Goal: Information Seeking & Learning: Learn about a topic

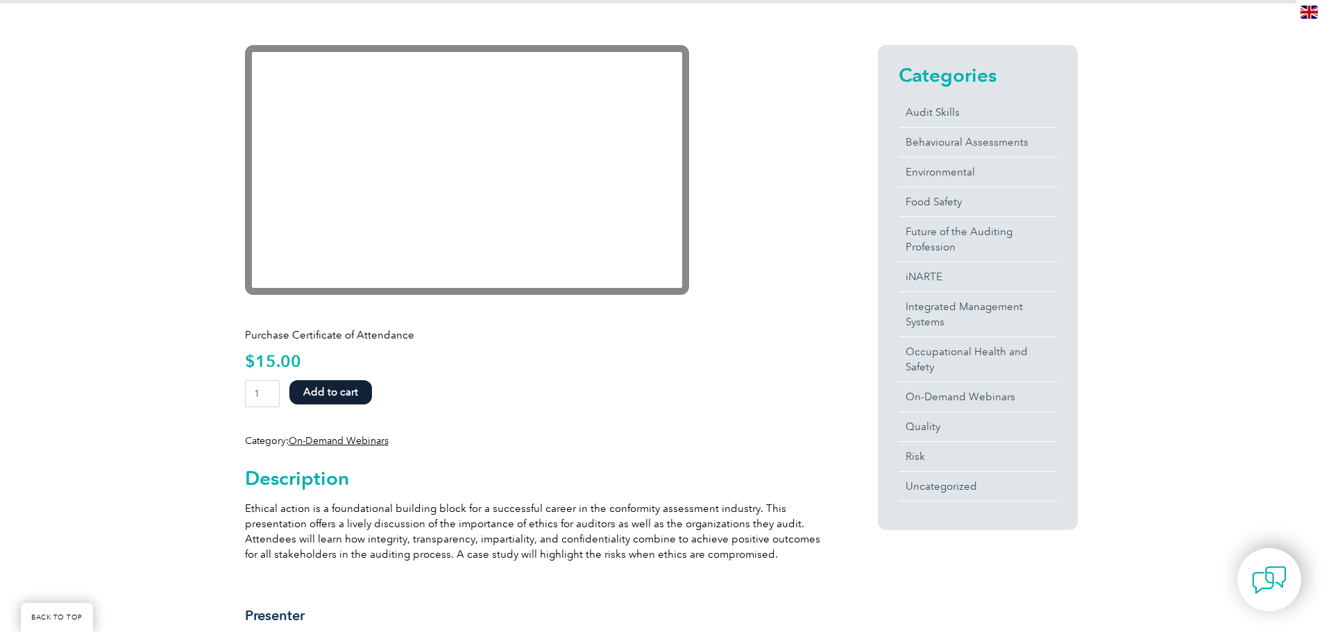
scroll to position [278, 0]
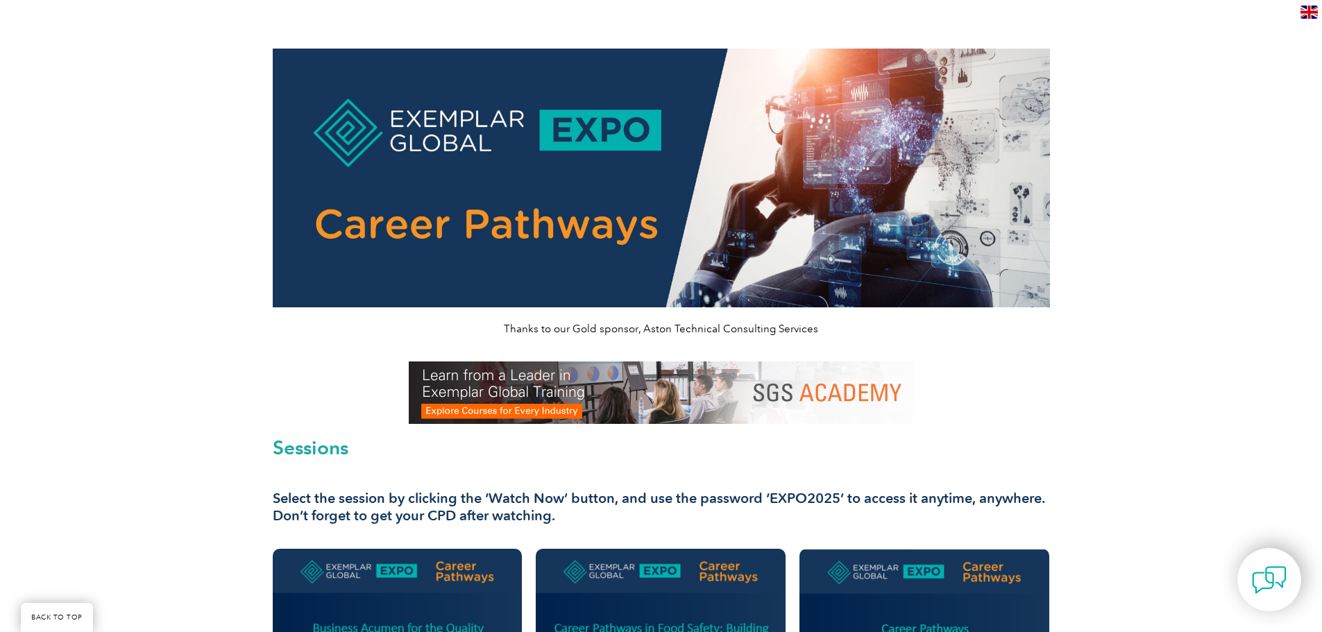
scroll to position [347, 0]
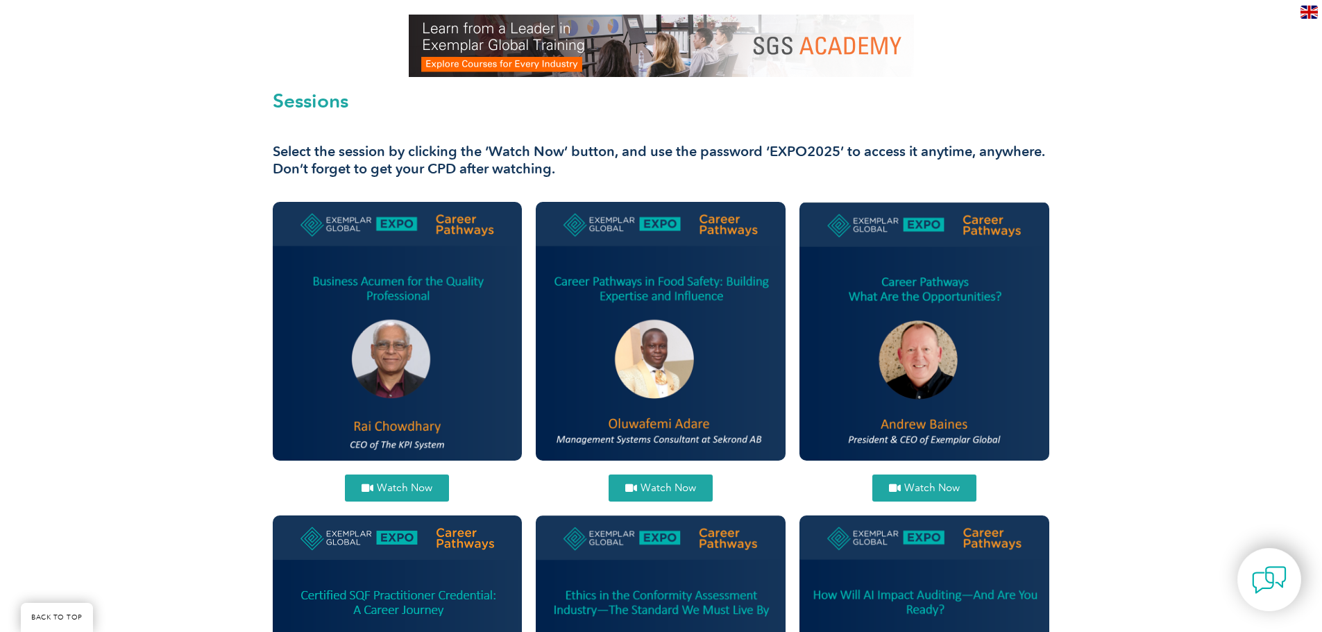
click at [405, 488] on span "Watch Now" at bounding box center [405, 488] width 56 height 10
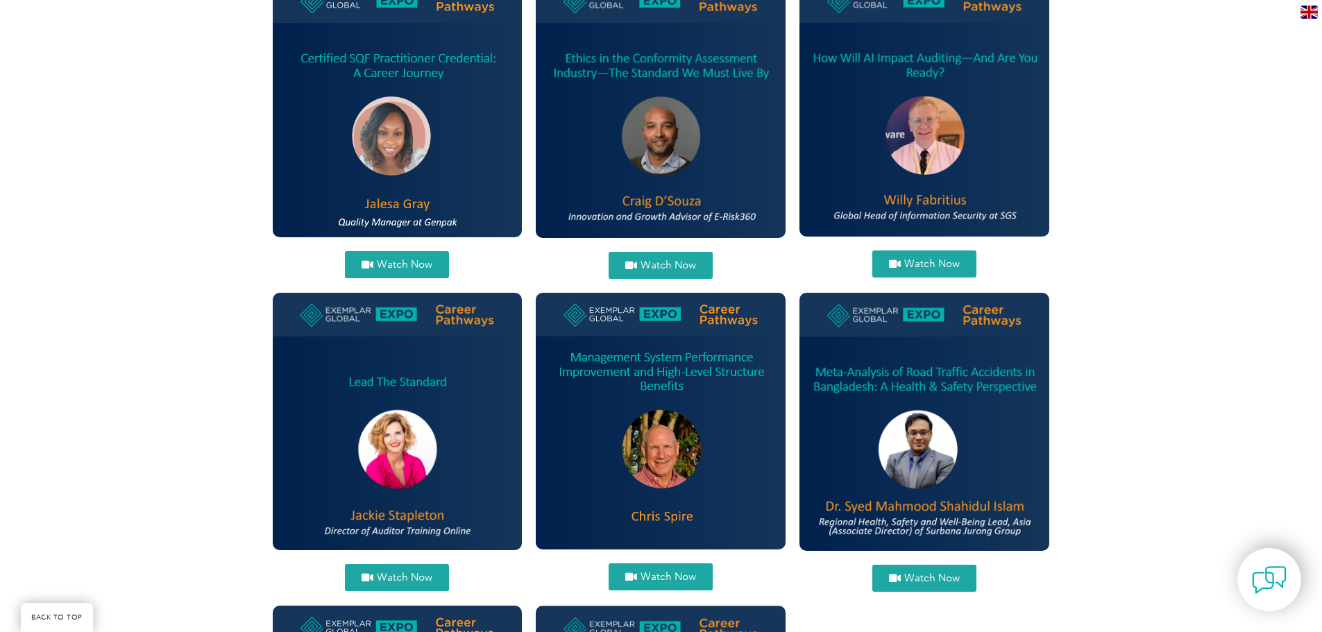
scroll to position [902, 0]
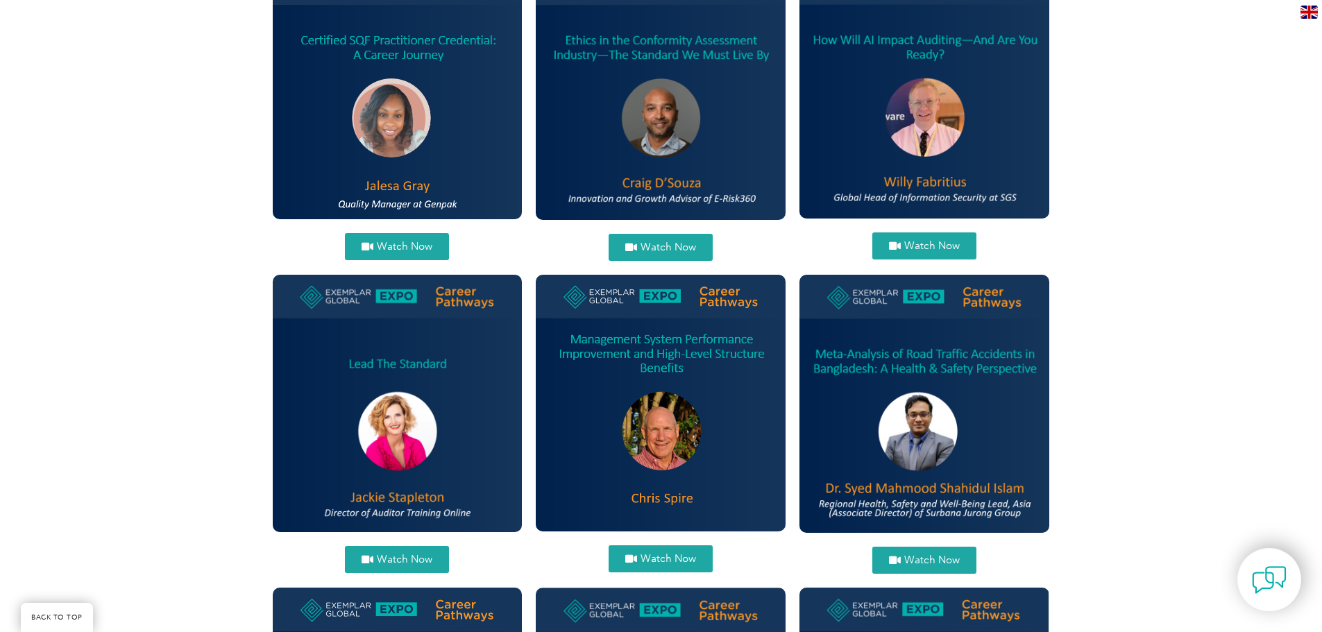
click at [670, 552] on link "Watch Now" at bounding box center [661, 558] width 104 height 27
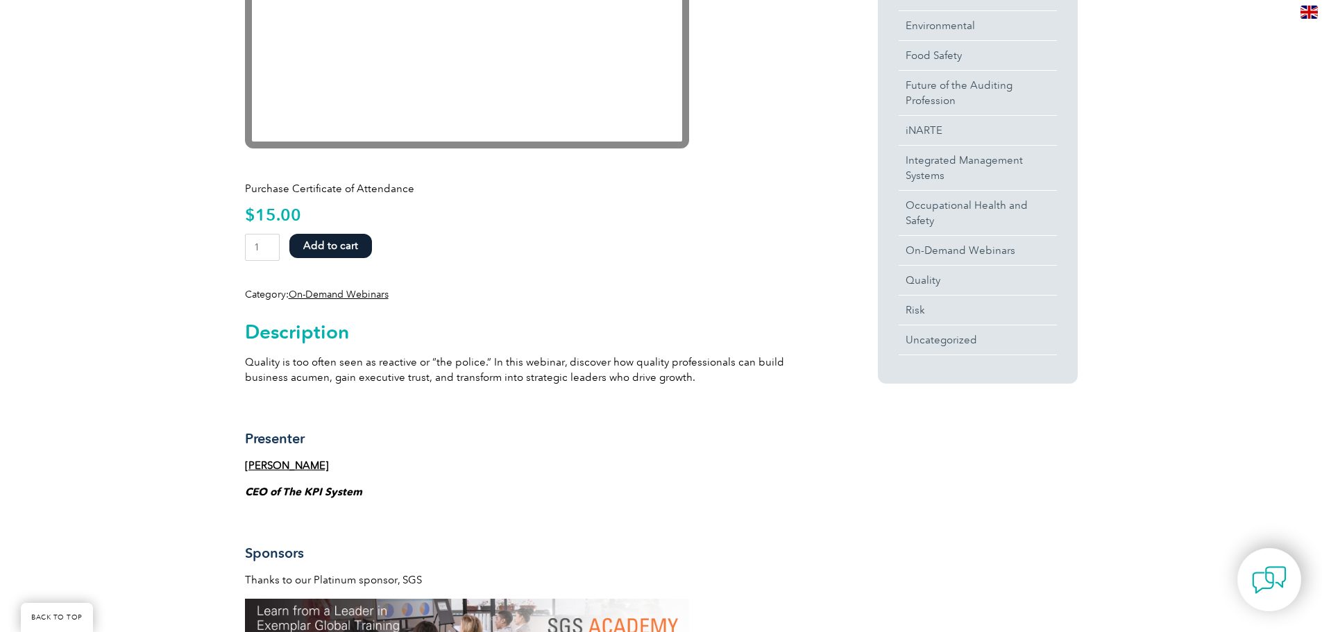
scroll to position [486, 0]
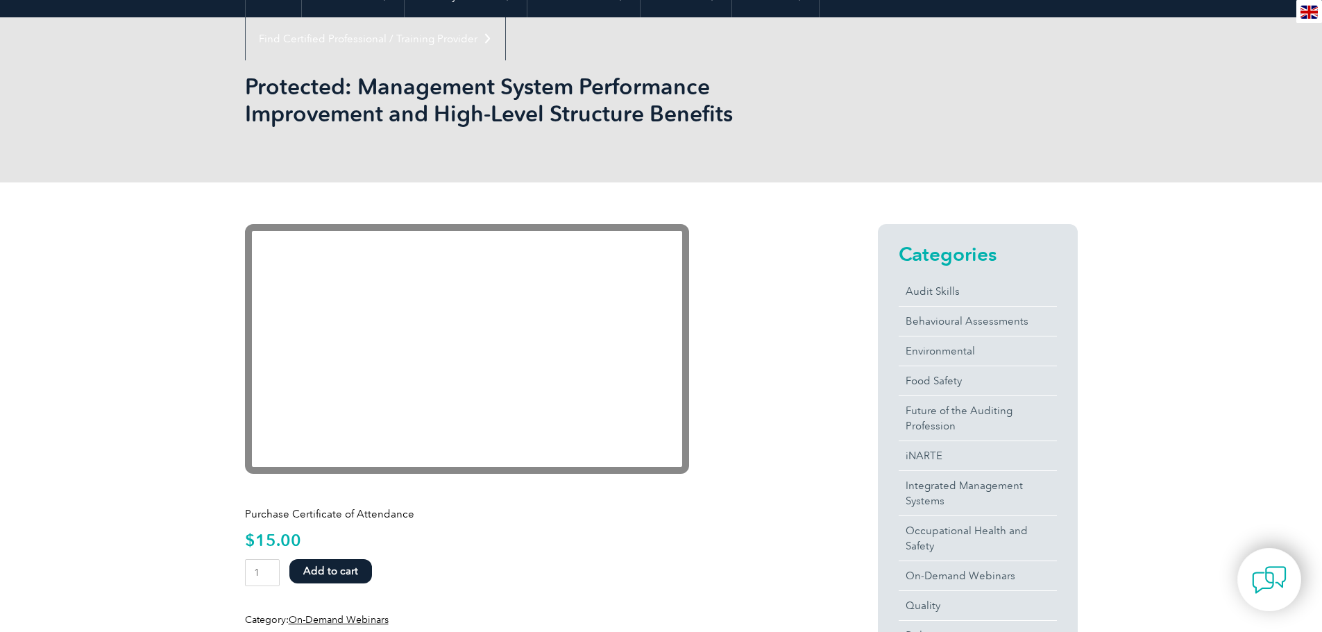
scroll to position [347, 0]
